Goal: Transaction & Acquisition: Purchase product/service

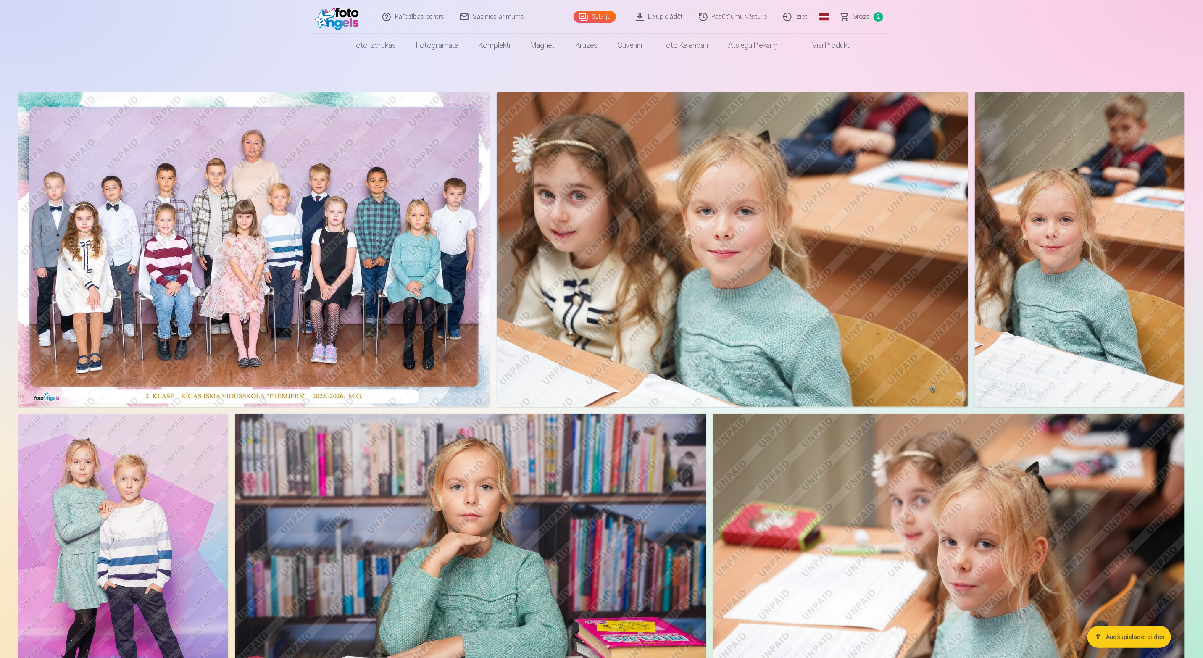
click at [855, 20] on span "Grozs" at bounding box center [861, 17] width 17 height 10
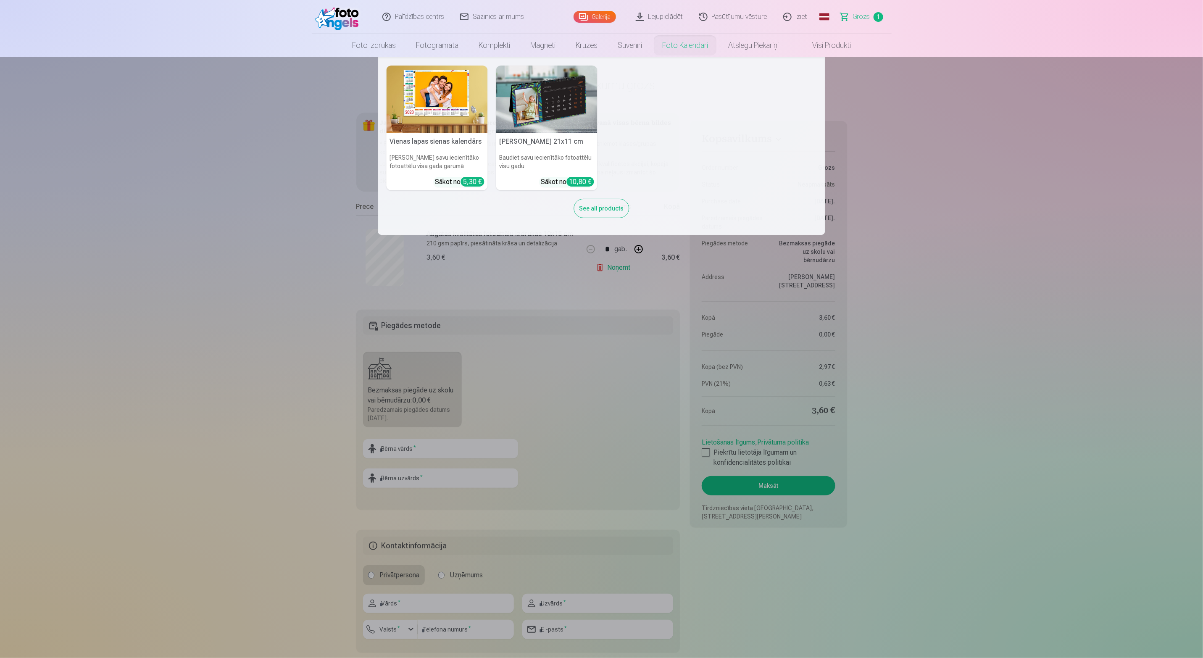
click at [684, 43] on link "Foto kalendāri" at bounding box center [685, 46] width 66 height 24
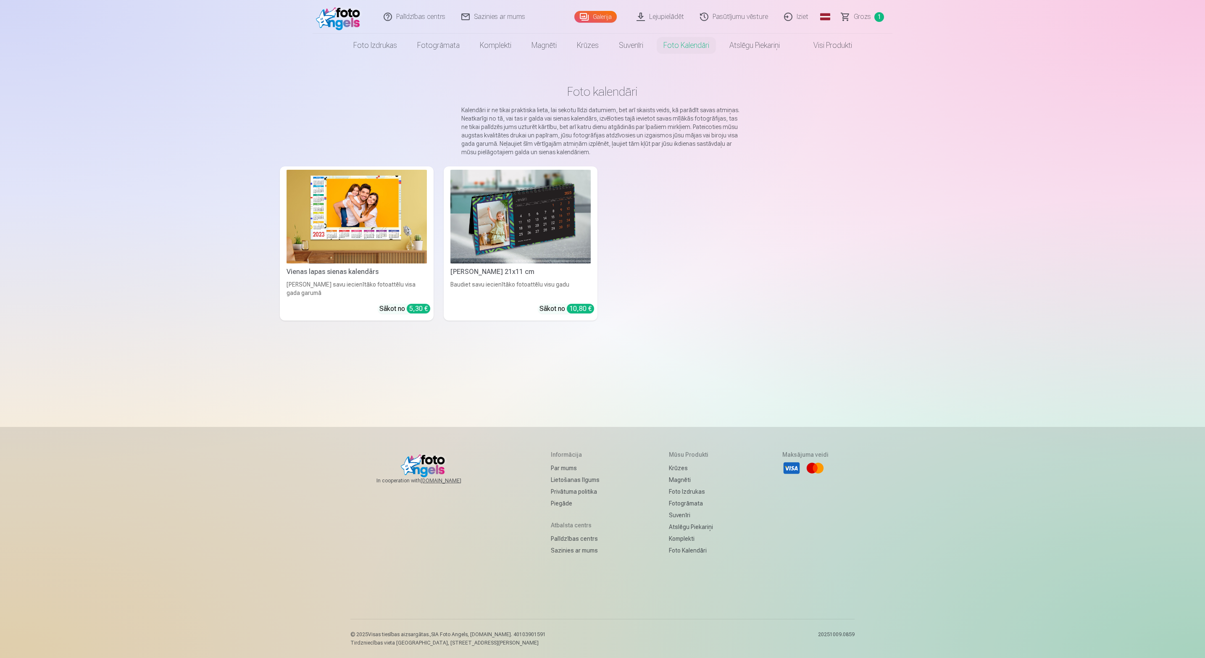
click at [574, 279] on link "Galda kalendārs 21x11 cm Baudiet savu iecienītāko fotoattēlu visu gadu Sākot no…" at bounding box center [521, 243] width 154 height 154
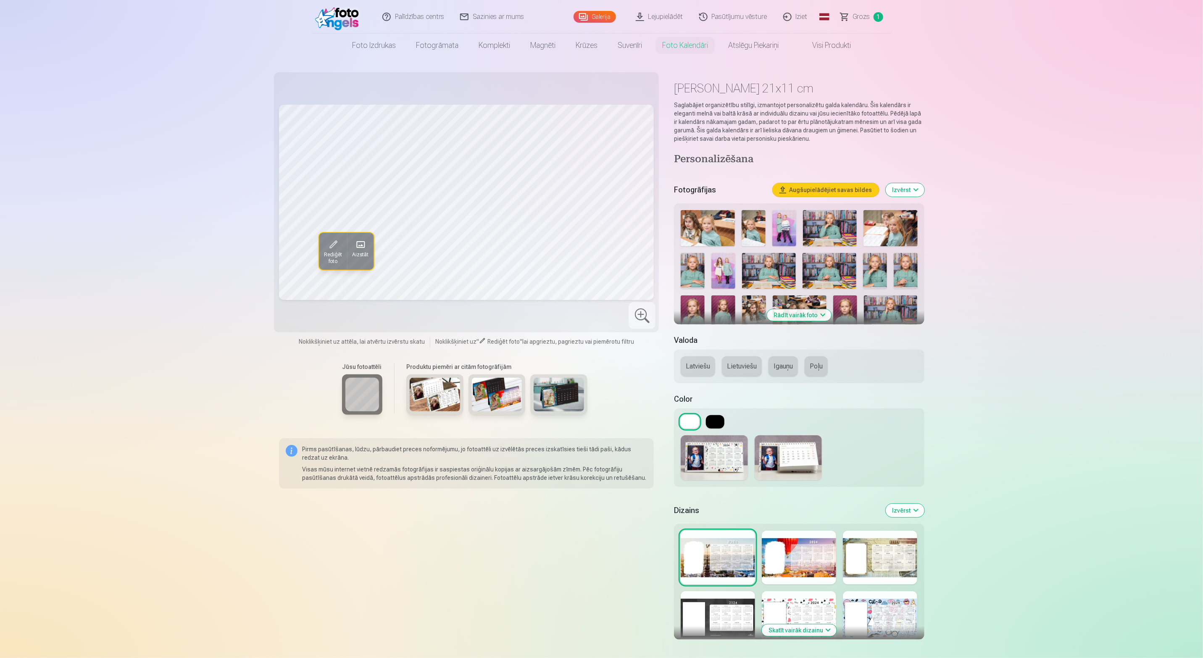
click at [727, 265] on img at bounding box center [723, 271] width 24 height 36
click at [692, 369] on button "Latviešu" at bounding box center [698, 366] width 34 height 20
click at [720, 420] on button at bounding box center [715, 421] width 18 height 13
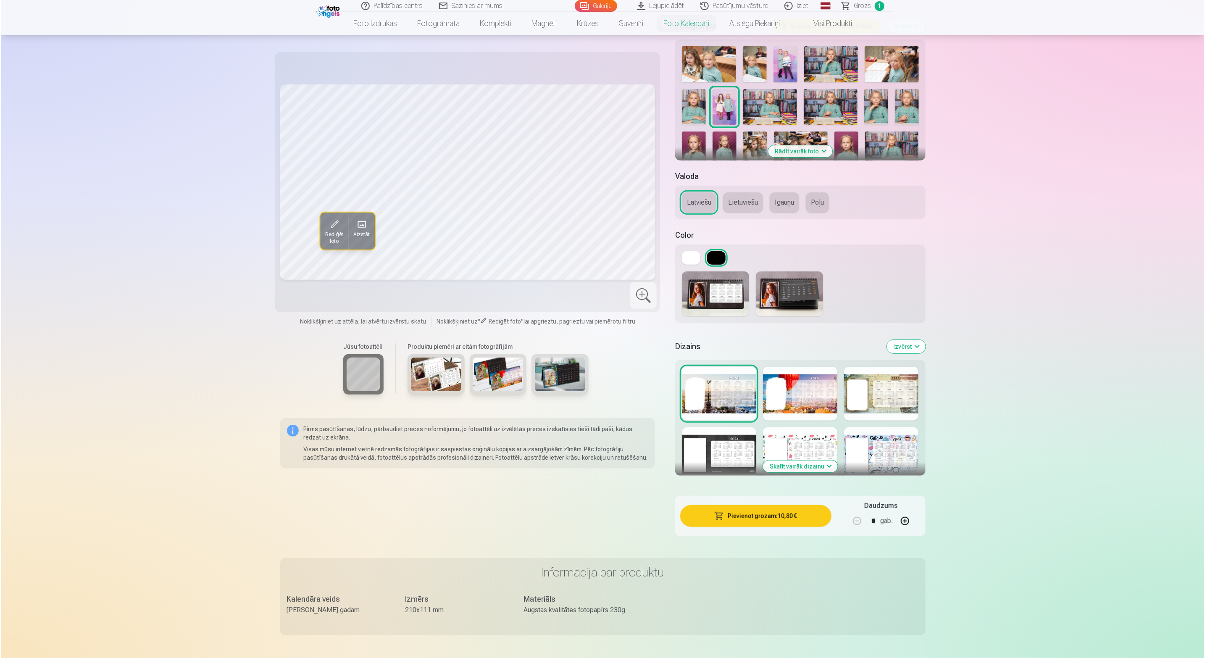
scroll to position [189, 0]
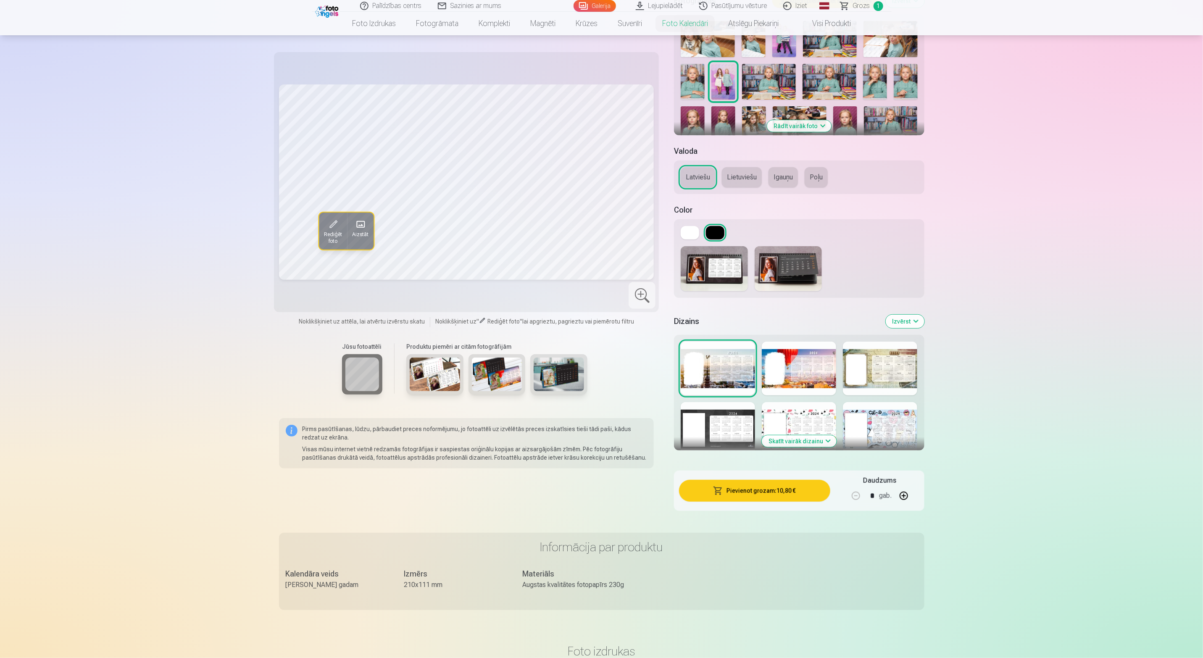
click at [795, 487] on button "Pievienot grozam : 10,80 €" at bounding box center [754, 491] width 151 height 22
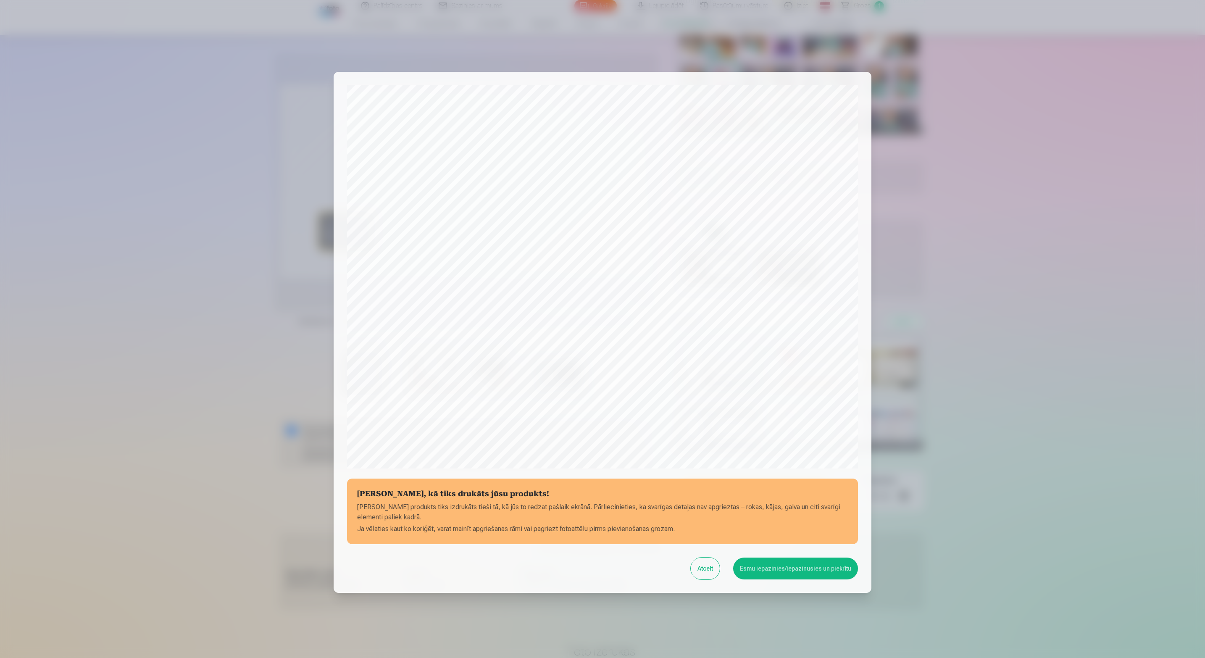
scroll to position [57, 0]
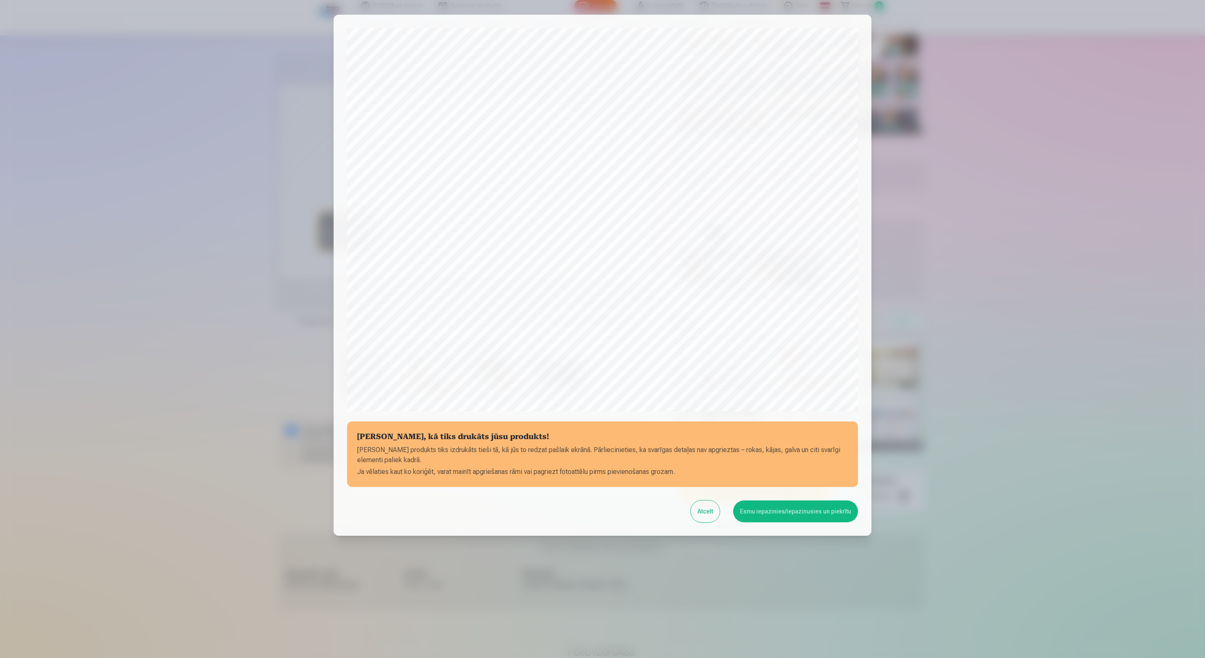
click at [816, 513] on button "Esmu iepazinies/iepazinusies un piekrītu" at bounding box center [795, 511] width 125 height 22
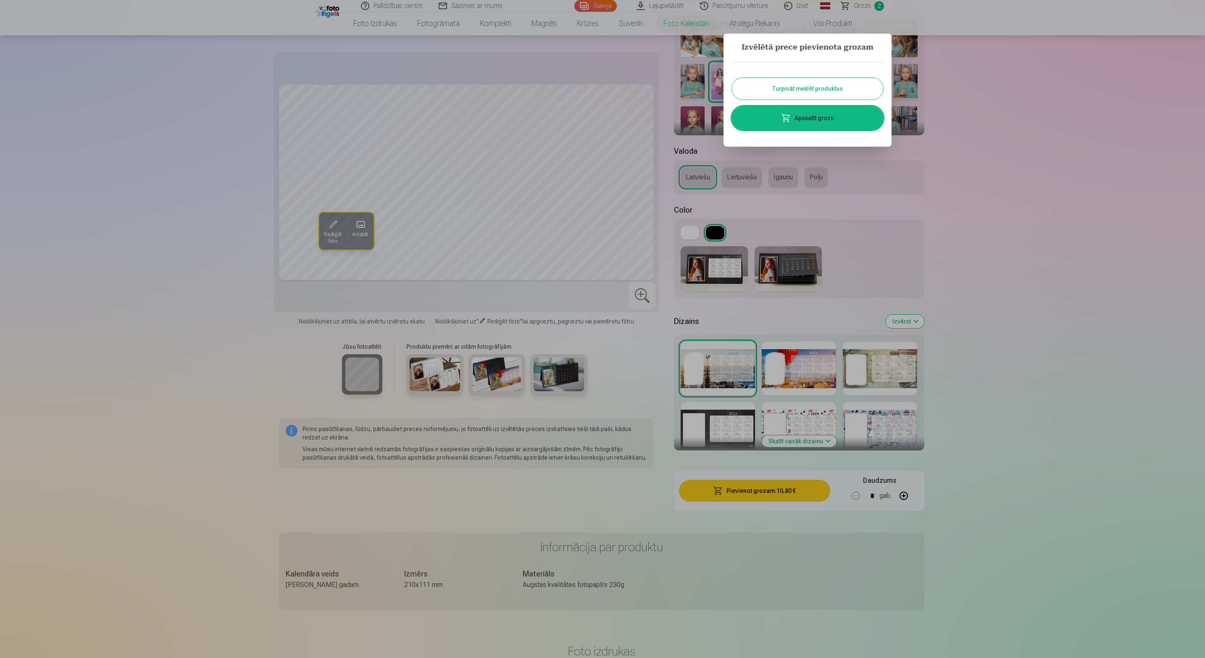
click at [827, 119] on link "Apskatīt grozu" at bounding box center [807, 118] width 151 height 24
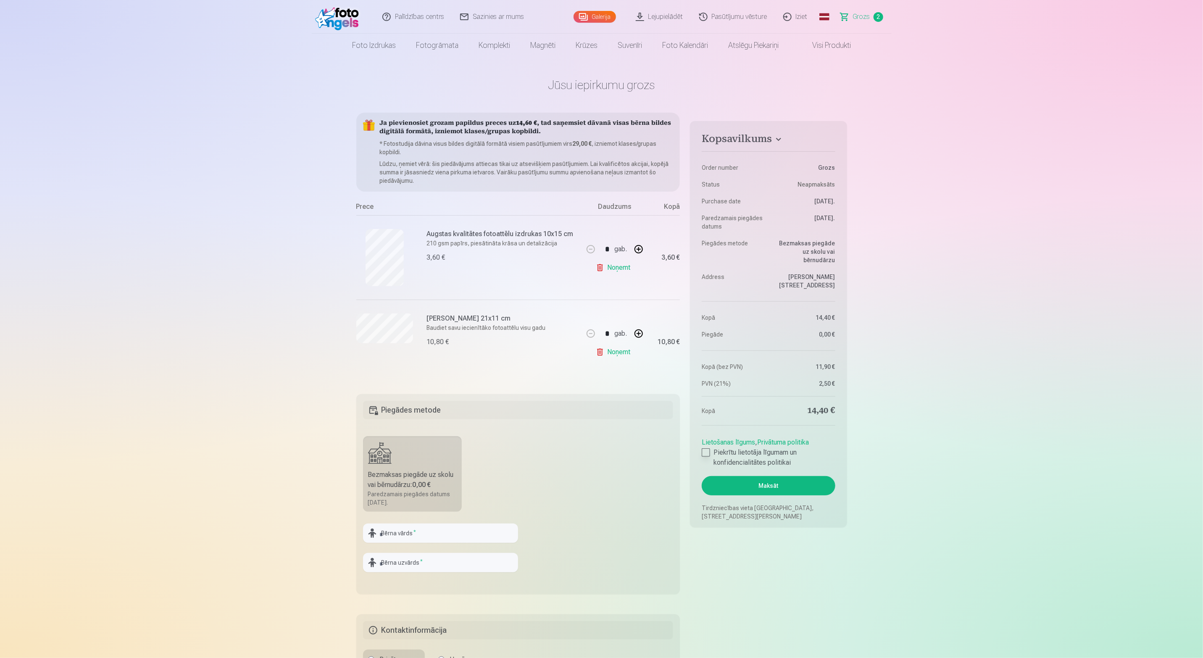
click at [709, 448] on div at bounding box center [706, 452] width 8 height 8
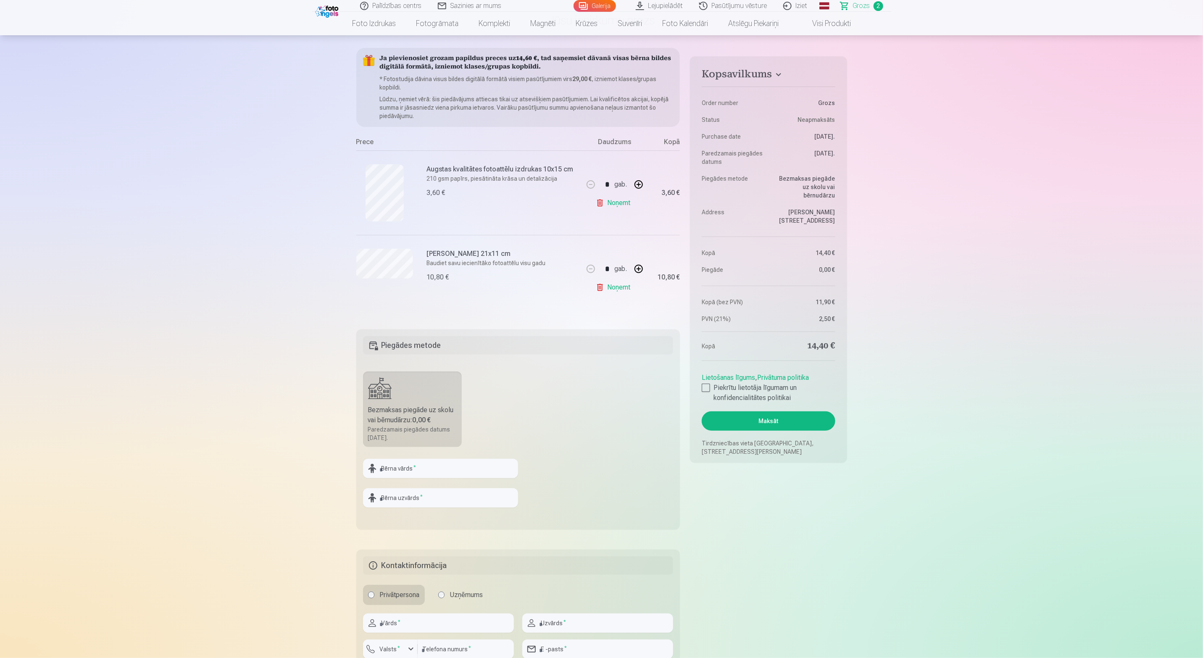
scroll to position [126, 0]
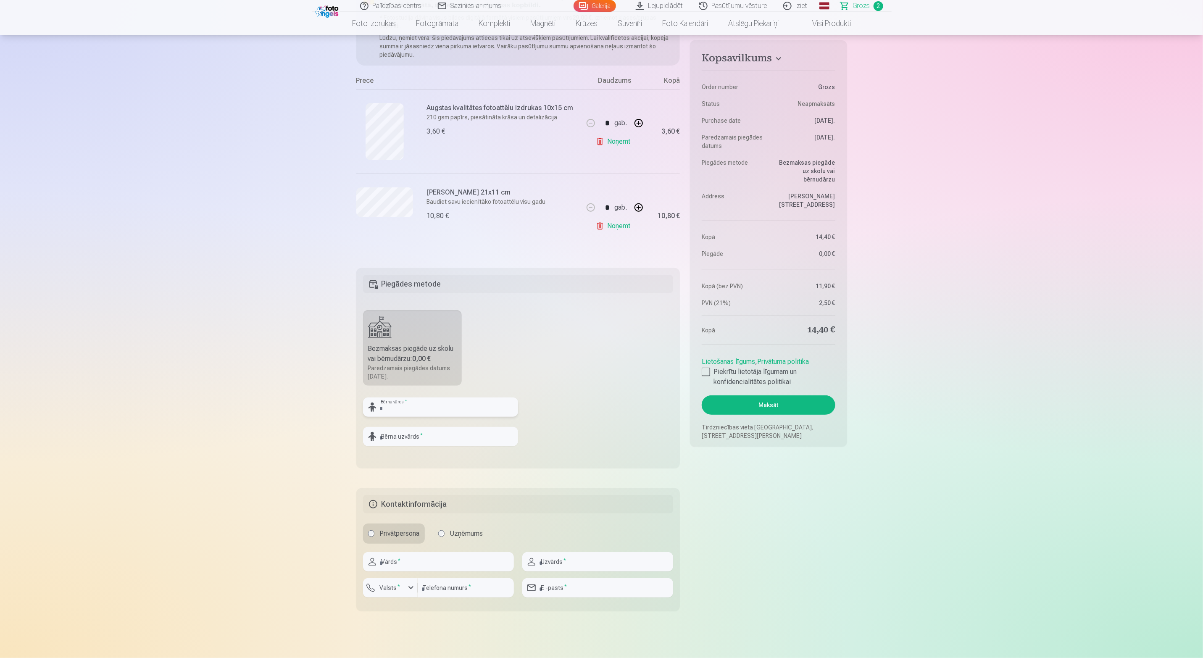
click at [458, 410] on input "text" at bounding box center [440, 407] width 155 height 19
type input "*"
type input "*******"
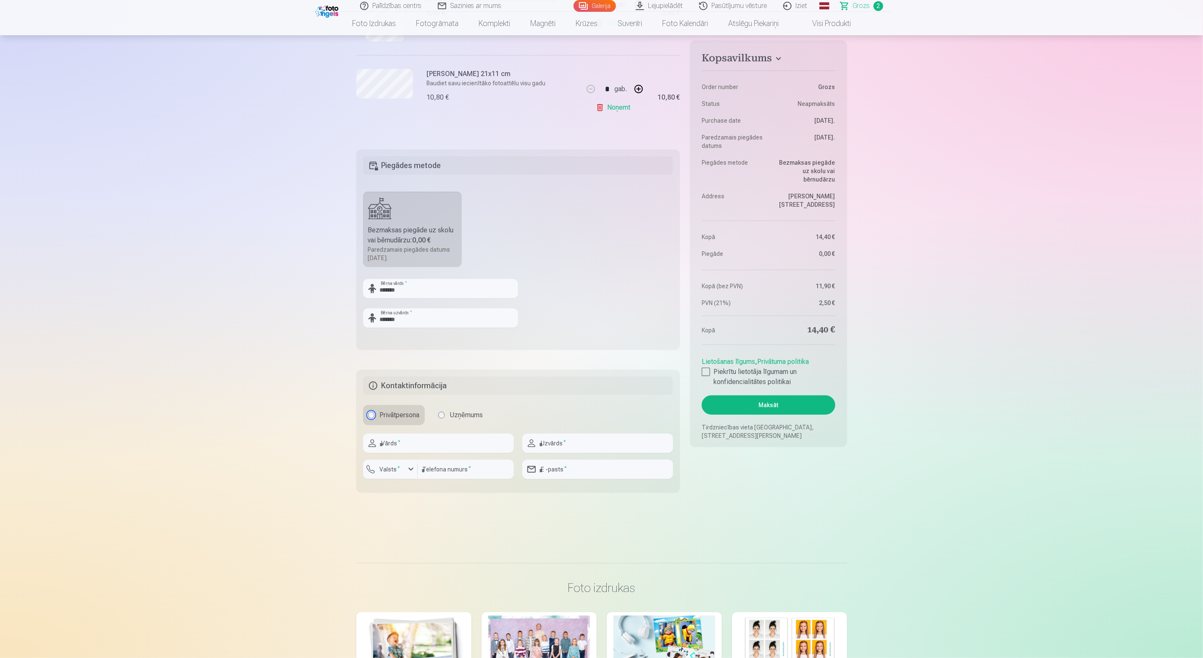
scroll to position [315, 0]
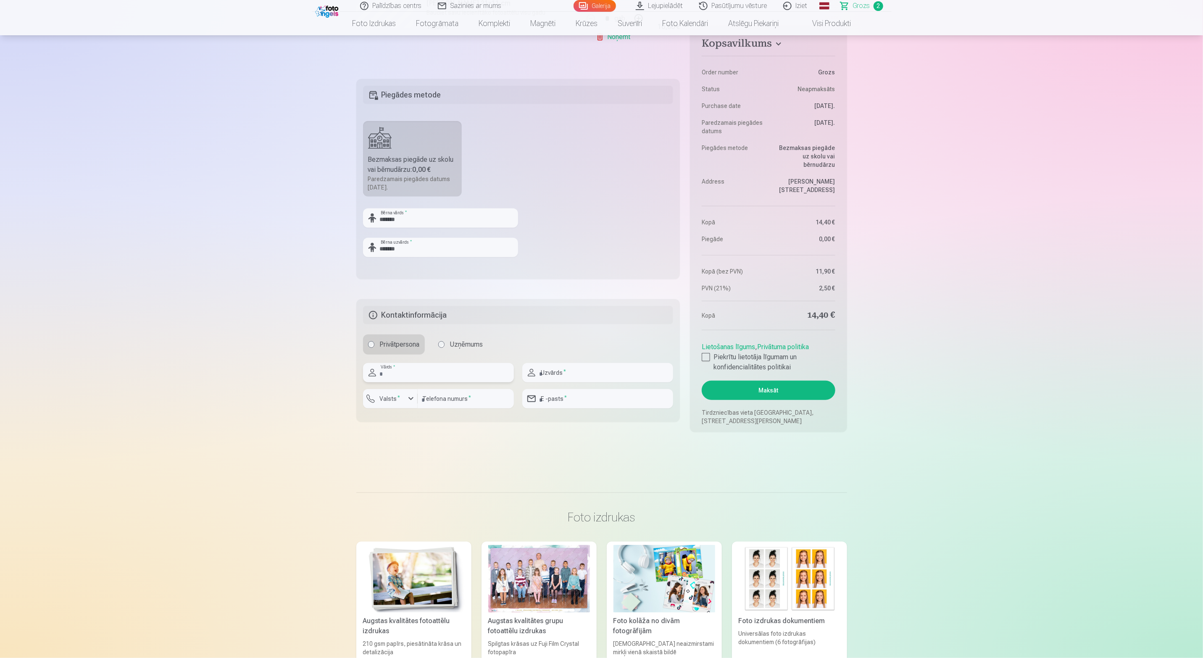
click at [449, 366] on input "text" at bounding box center [438, 372] width 151 height 19
type input "**********"
type input "*******"
type input "********"
type input "**********"
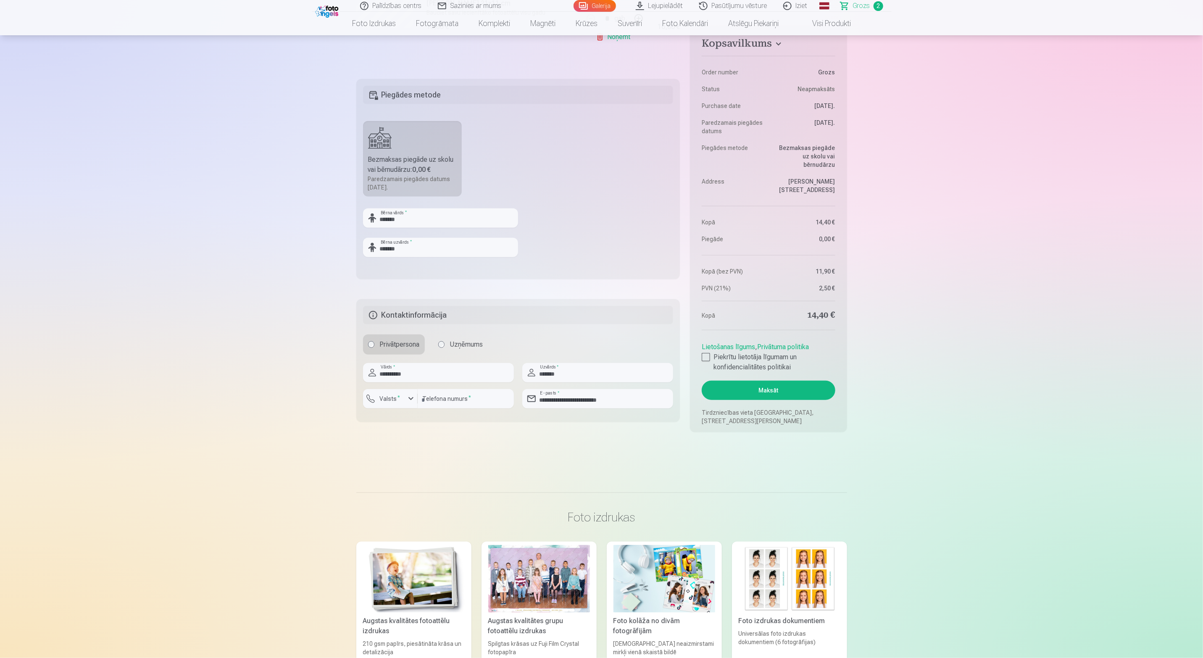
click at [774, 391] on button "Maksāt" at bounding box center [768, 390] width 133 height 19
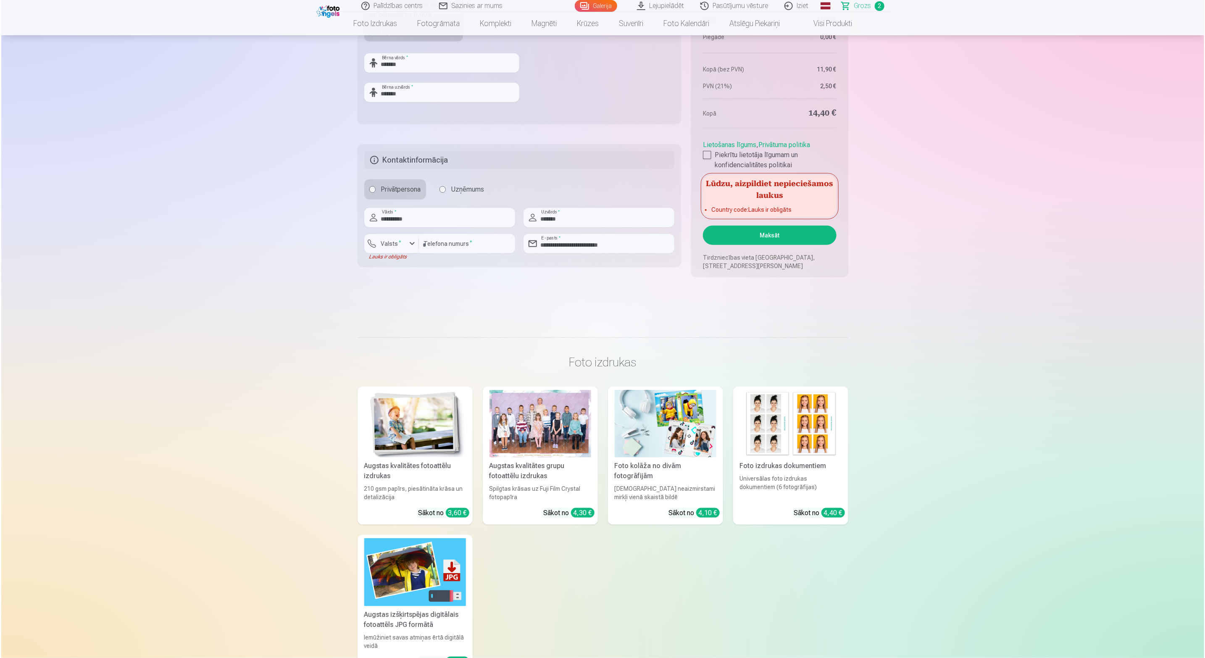
scroll to position [441, 0]
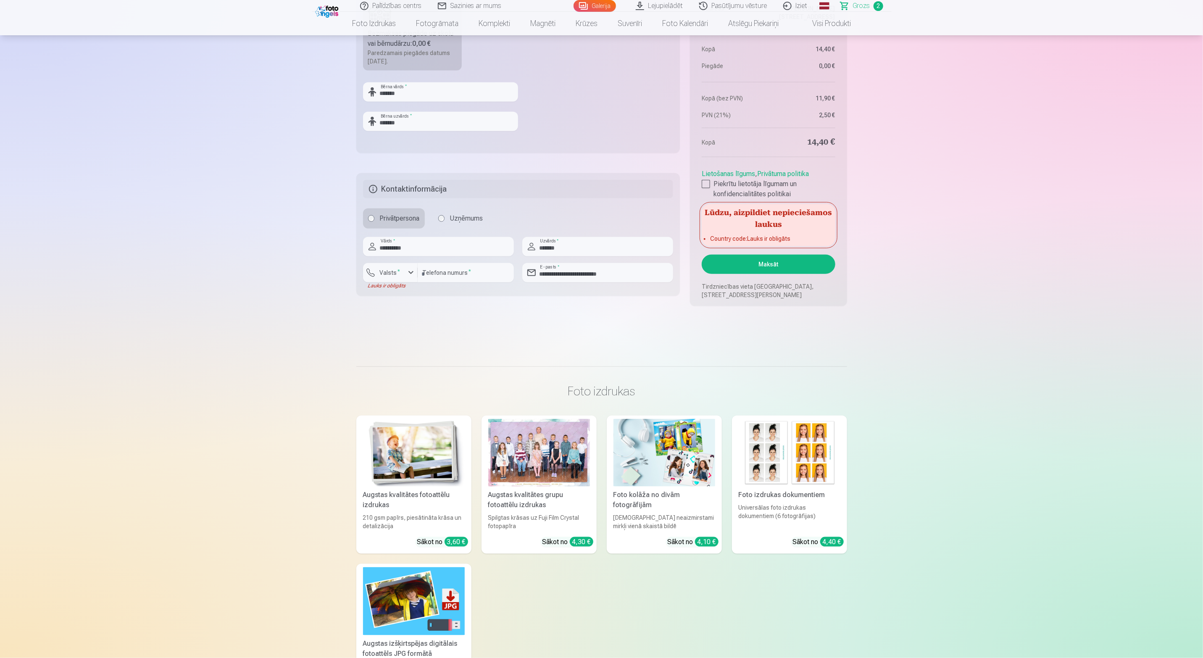
click at [769, 262] on button "Maksāt" at bounding box center [768, 264] width 133 height 19
click at [398, 273] on sup "*" at bounding box center [399, 271] width 3 height 5
click at [415, 312] on li "+371 Latvija" at bounding box center [422, 313] width 105 height 17
click at [764, 269] on button "Maksāt" at bounding box center [768, 264] width 133 height 19
